Goal: Transaction & Acquisition: Purchase product/service

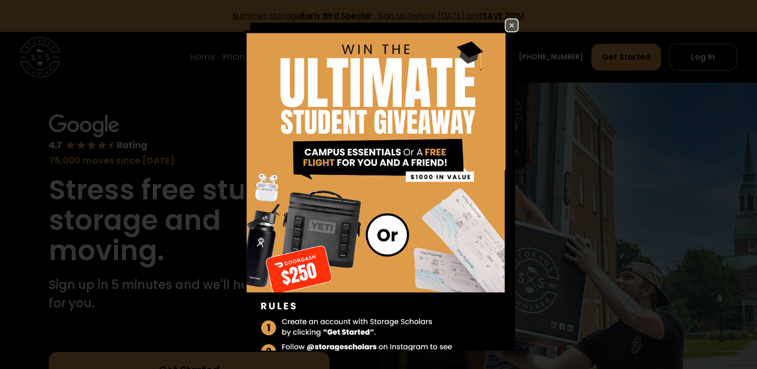
click at [506, 27] on img at bounding box center [512, 25] width 12 height 12
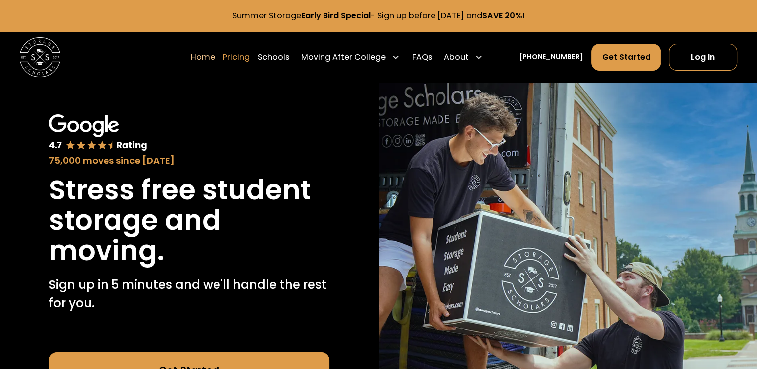
click at [250, 60] on link "Pricing" at bounding box center [236, 57] width 27 height 28
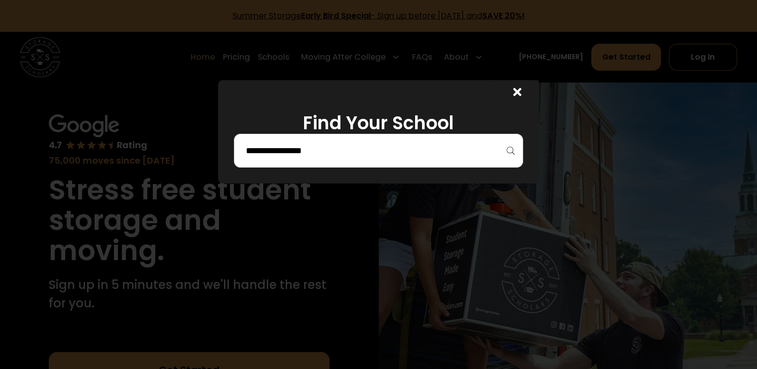
click at [390, 141] on div at bounding box center [378, 151] width 289 height 34
click at [312, 153] on input "search" at bounding box center [378, 150] width 268 height 17
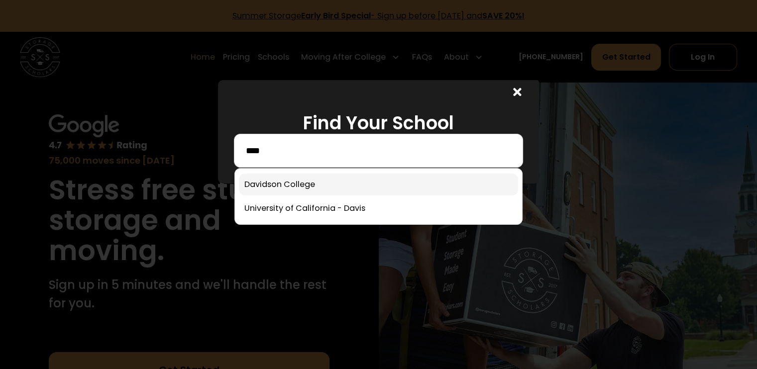
type input "****"
click at [301, 185] on link at bounding box center [378, 185] width 279 height 22
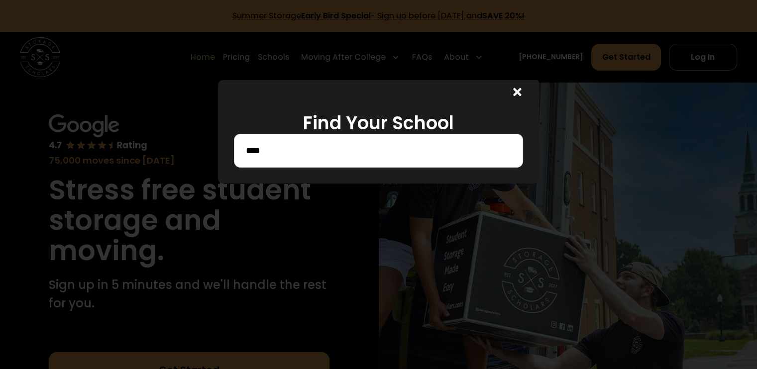
click at [370, 152] on input "****" at bounding box center [378, 150] width 268 height 17
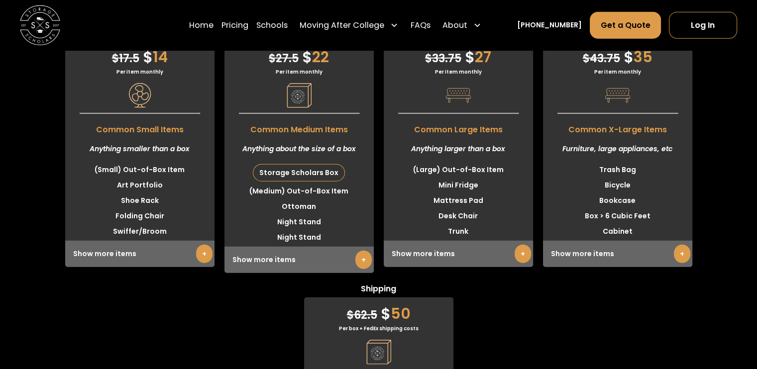
scroll to position [2630, 0]
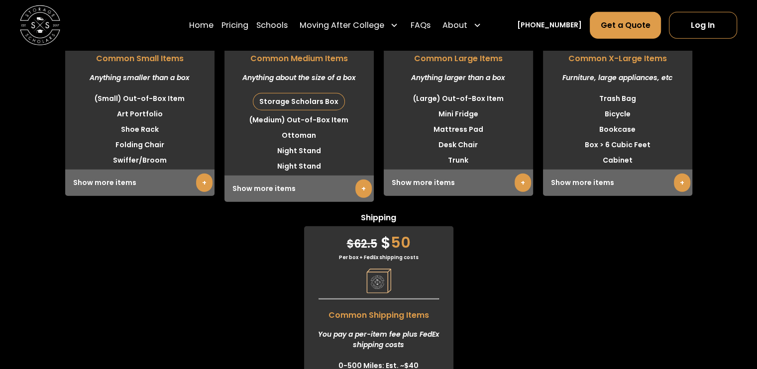
click at [679, 187] on link "+" at bounding box center [682, 183] width 16 height 18
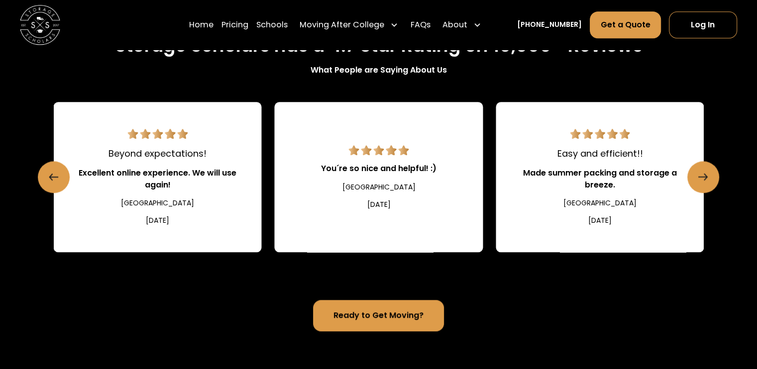
scroll to position [1053, 0]
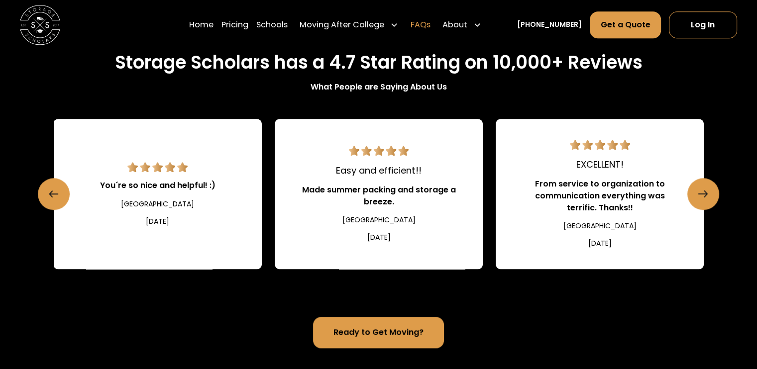
click at [428, 26] on link "FAQs" at bounding box center [420, 25] width 20 height 28
